Goal: Find specific page/section: Find specific page/section

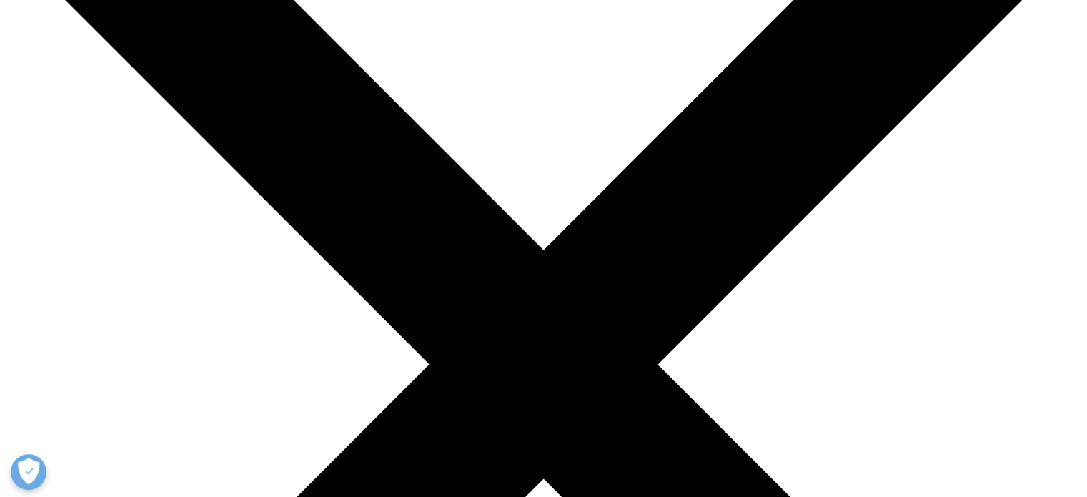
scroll to position [219, 0]
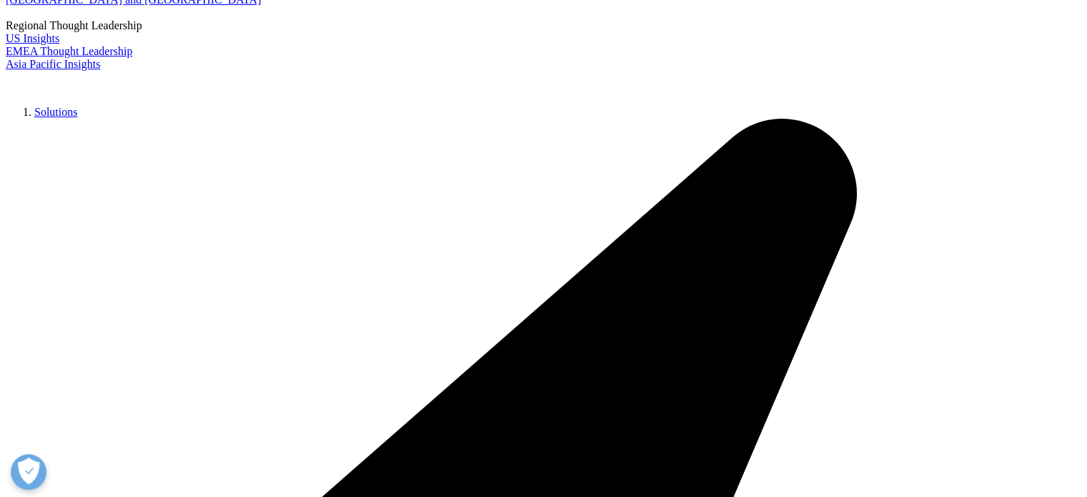
scroll to position [147, 0]
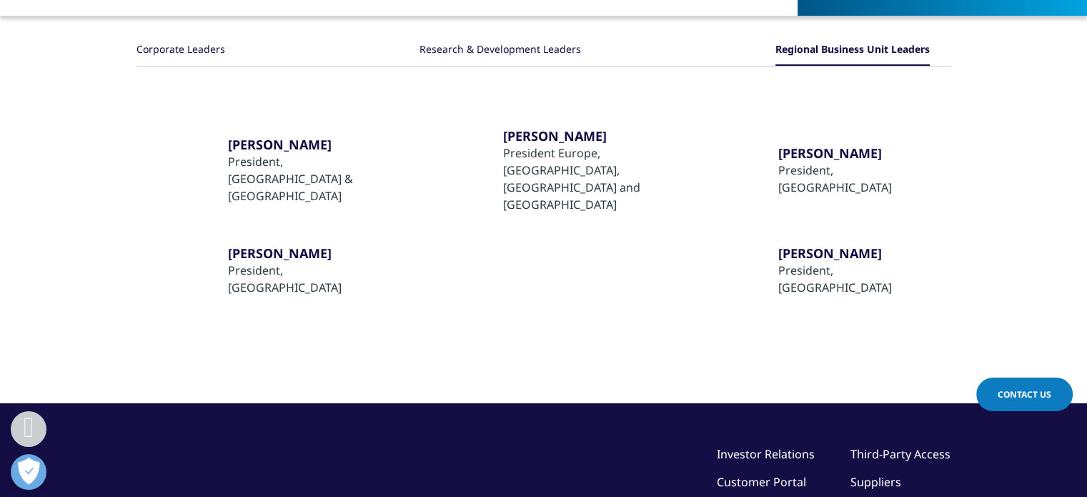
scroll to position [286, 0]
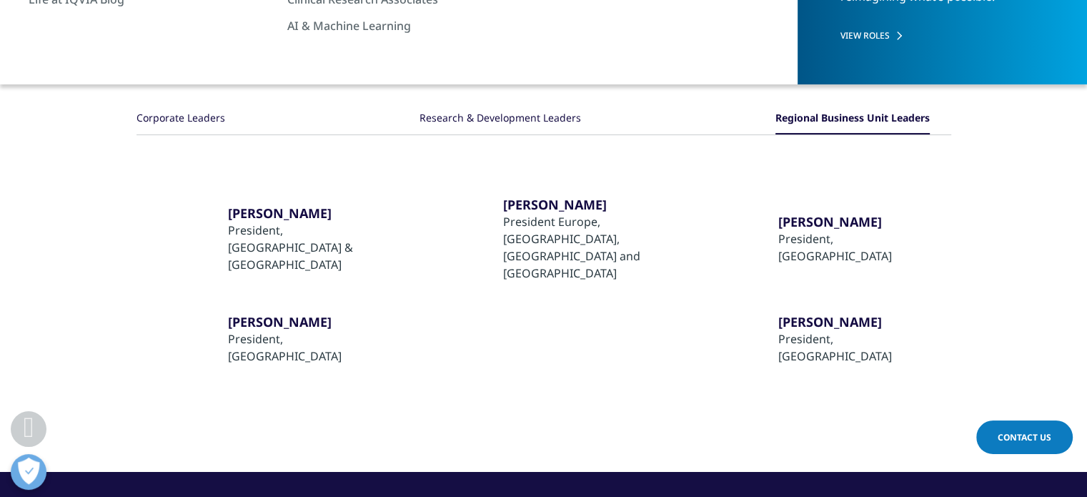
click at [86, 265] on section "Corporate Leaders Research & Development Leaders Regional Business Unit Leaders…" at bounding box center [543, 258] width 1087 height 426
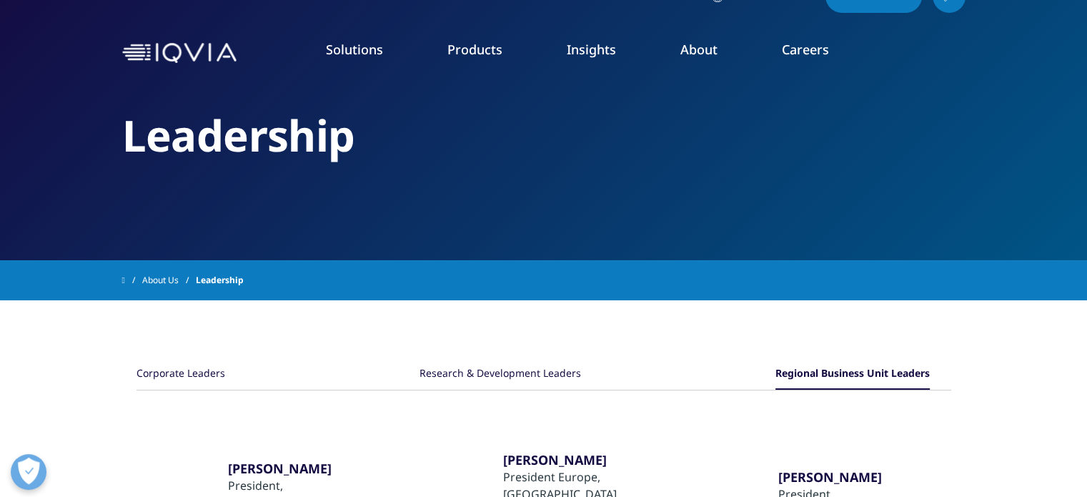
scroll to position [0, 0]
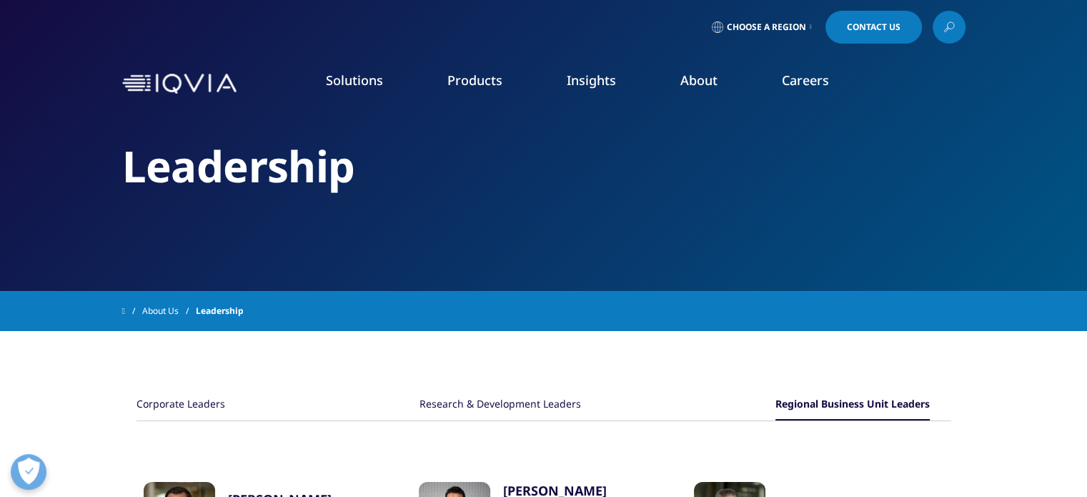
click at [781, 31] on span "Choose a Region" at bounding box center [766, 26] width 79 height 11
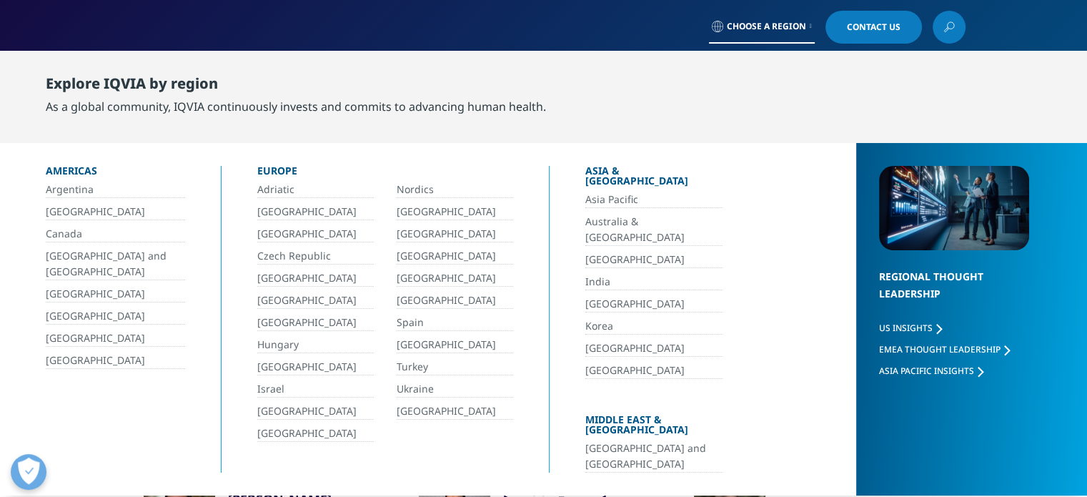
click at [600, 252] on link "China" at bounding box center [653, 260] width 137 height 16
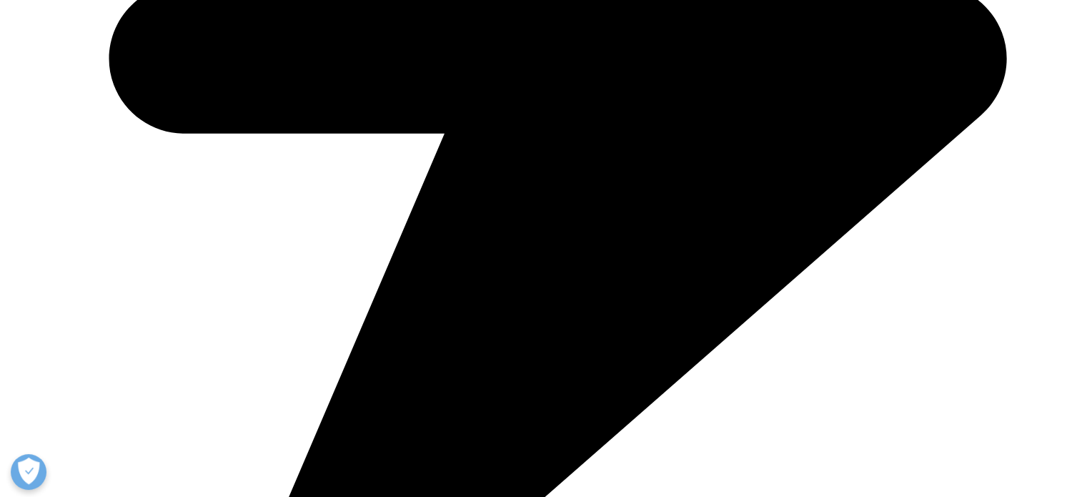
scroll to position [1858, 0]
